Goal: Find contact information: Find contact information

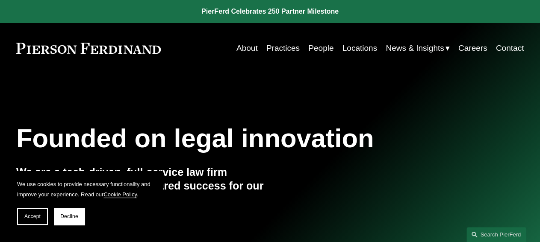
click at [367, 49] on link "Locations" at bounding box center [360, 48] width 35 height 16
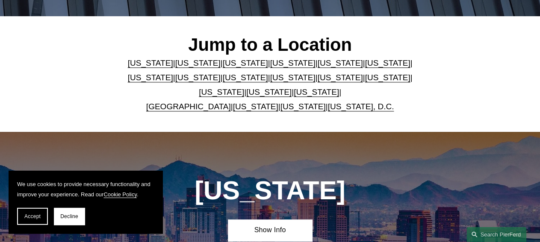
scroll to position [222, 0]
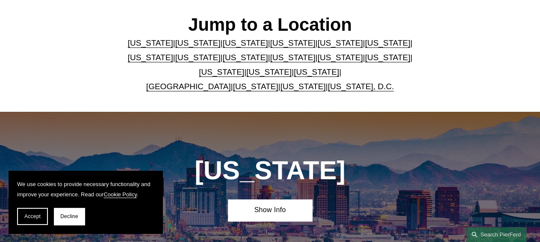
click at [173, 53] on link "[US_STATE]" at bounding box center [150, 57] width 45 height 9
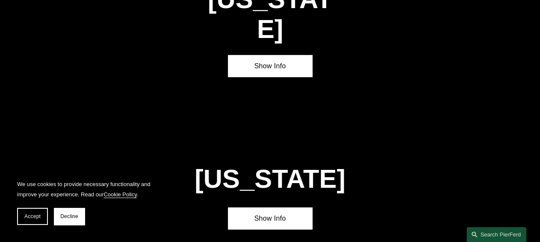
scroll to position [1260, 0]
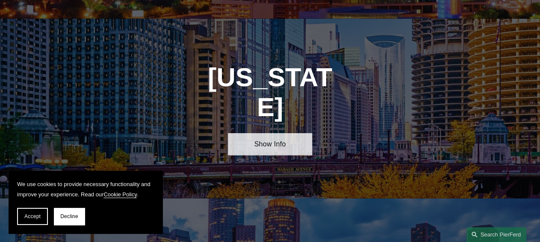
click at [276, 133] on link "Show Info" at bounding box center [270, 144] width 85 height 22
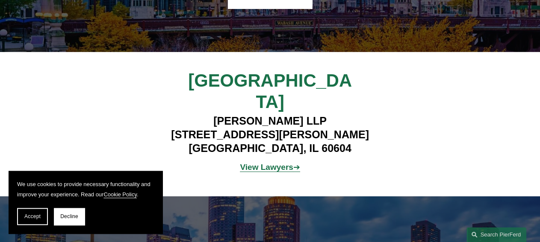
scroll to position [1393, 0]
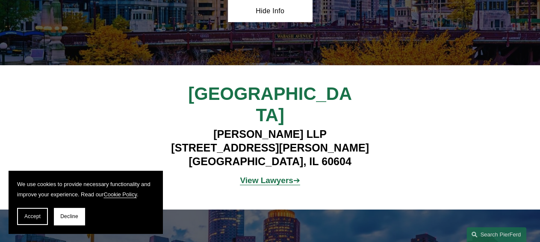
click at [282, 176] on strong "View Lawyers" at bounding box center [266, 180] width 53 height 9
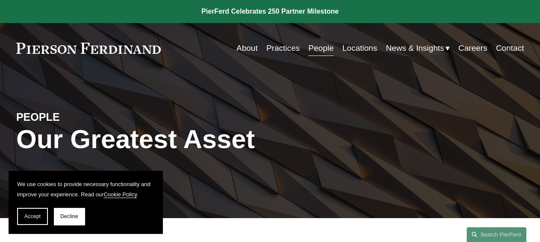
click at [511, 47] on link "Contact" at bounding box center [510, 48] width 28 height 16
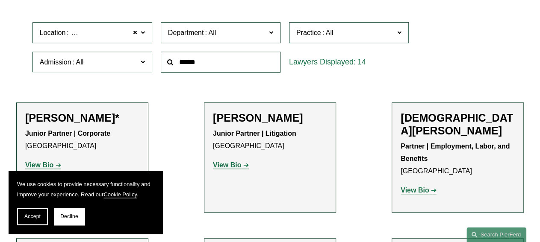
scroll to position [311, 0]
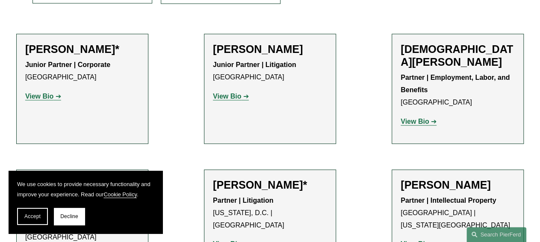
click at [231, 97] on strong "View Bio" at bounding box center [227, 96] width 28 height 7
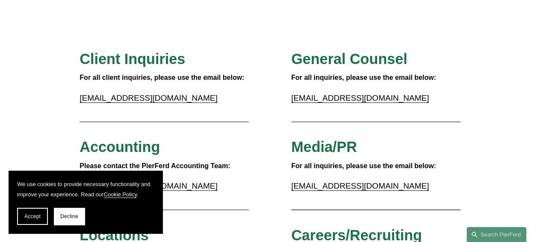
scroll to position [44, 0]
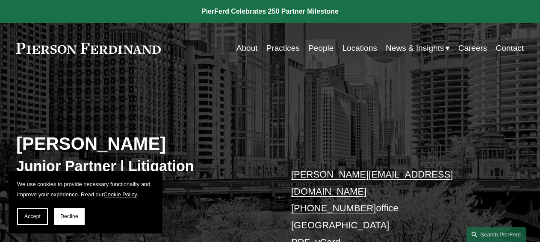
scroll to position [89, 0]
